Goal: Information Seeking & Learning: Learn about a topic

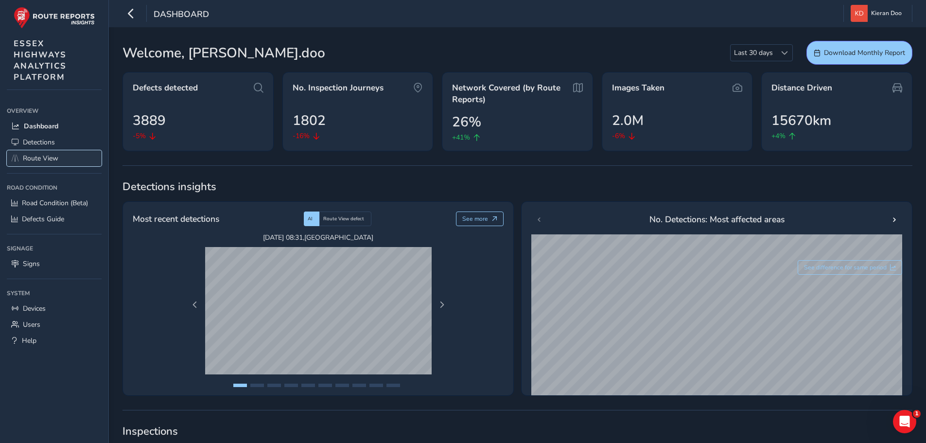
click at [35, 162] on span "Route View" at bounding box center [40, 158] width 35 height 9
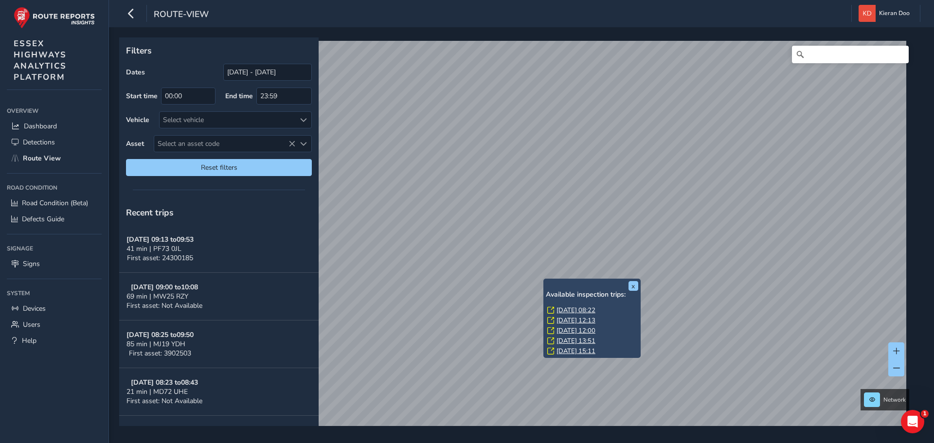
click at [571, 307] on link "[DATE] 08:22" at bounding box center [575, 310] width 39 height 9
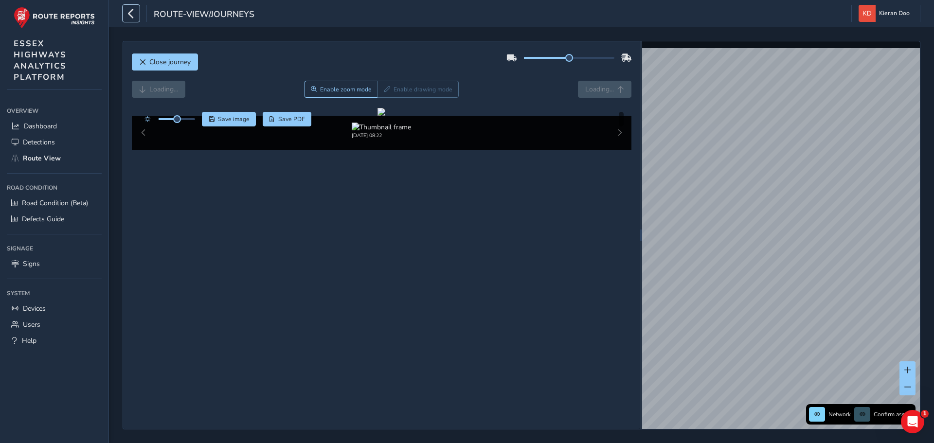
click at [135, 16] on icon "button" at bounding box center [131, 13] width 10 height 17
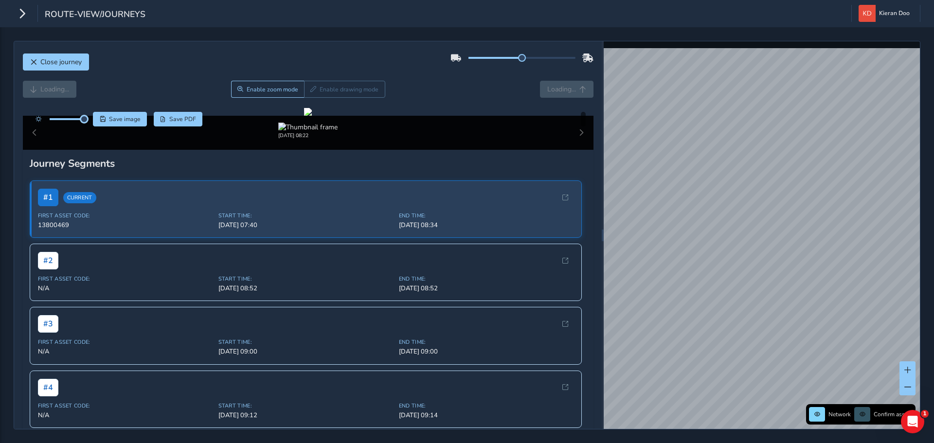
drag, startPoint x: 67, startPoint y: 119, endPoint x: 84, endPoint y: 125, distance: 18.6
click at [84, 125] on div at bounding box center [59, 119] width 56 height 15
click at [304, 116] on div at bounding box center [308, 112] width 8 height 8
